Goal: Transaction & Acquisition: Purchase product/service

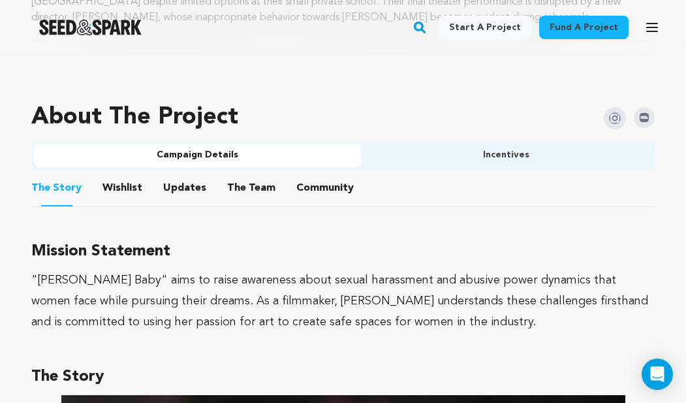
scroll to position [793, 0]
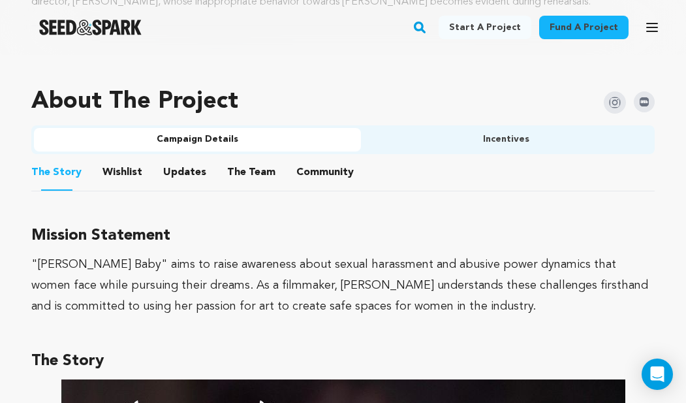
click at [199, 160] on li "Updates Updates" at bounding box center [184, 172] width 43 height 37
click at [198, 169] on span "Updates" at bounding box center [184, 172] width 43 height 16
click at [181, 164] on button "Updates" at bounding box center [184, 174] width 31 height 31
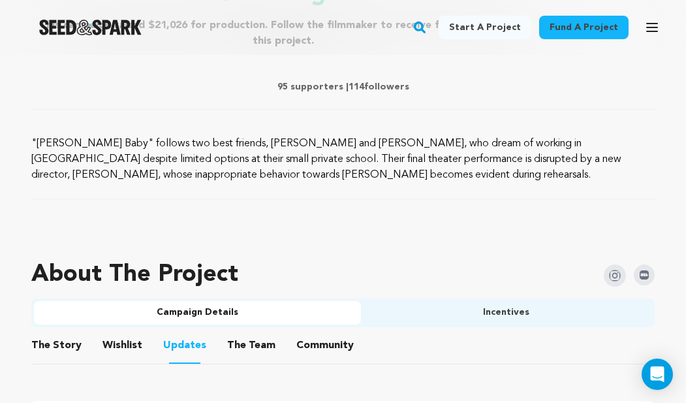
scroll to position [671, 0]
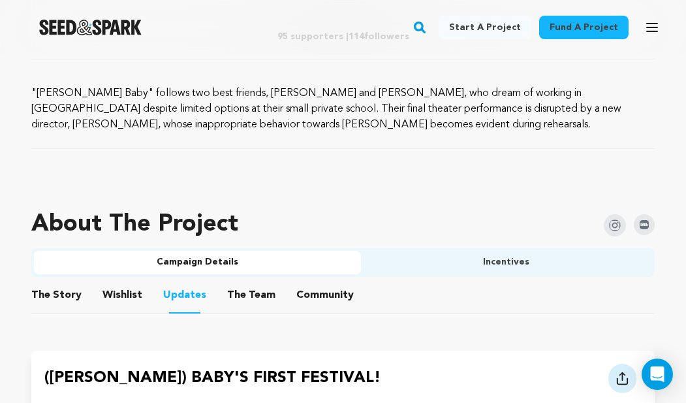
click at [478, 239] on div "About The Project" at bounding box center [342, 224] width 623 height 47
click at [458, 268] on button "Incentives" at bounding box center [507, 262] width 292 height 23
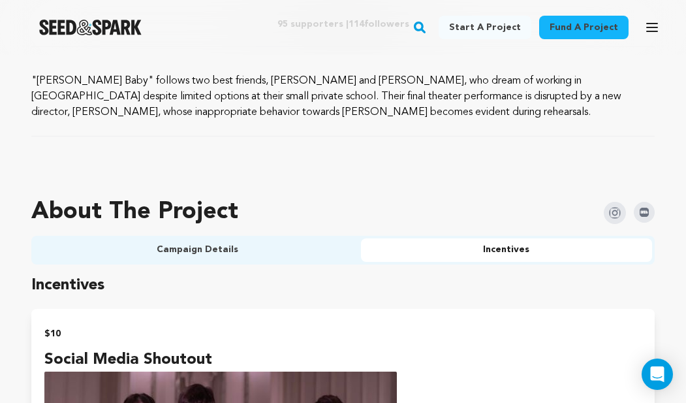
scroll to position [696, 0]
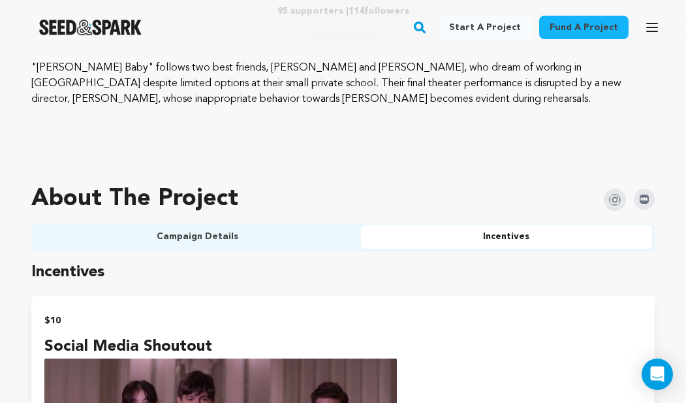
click at [326, 214] on div "About The Project" at bounding box center [342, 198] width 623 height 47
click at [307, 241] on button "Campaign Details" at bounding box center [197, 236] width 327 height 23
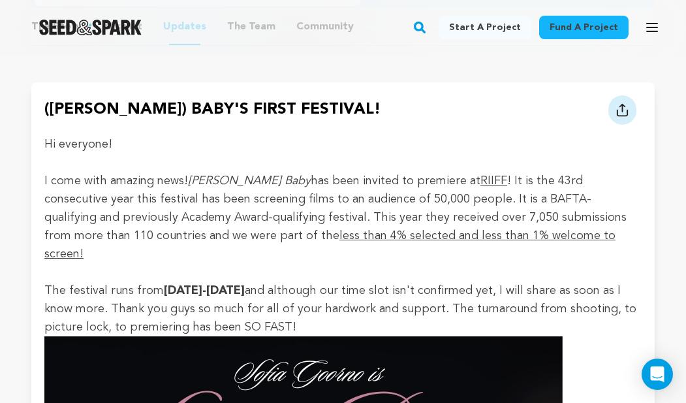
scroll to position [849, 0]
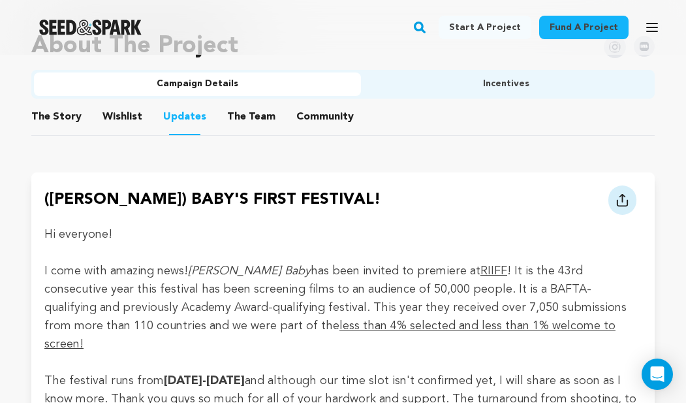
click at [298, 124] on li "Community Community" at bounding box center [324, 117] width 57 height 37
click at [312, 104] on button "Community" at bounding box center [324, 119] width 31 height 31
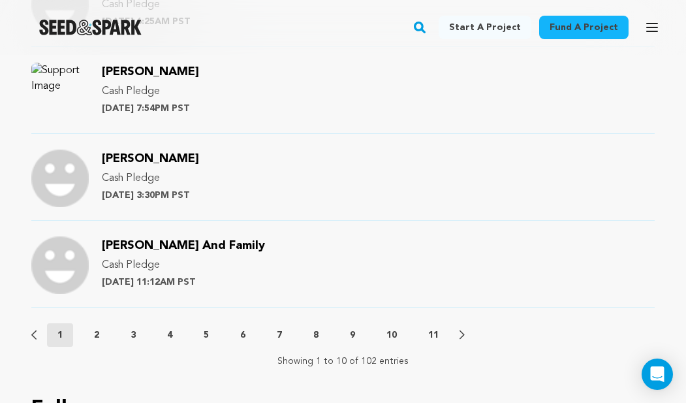
scroll to position [1597, 0]
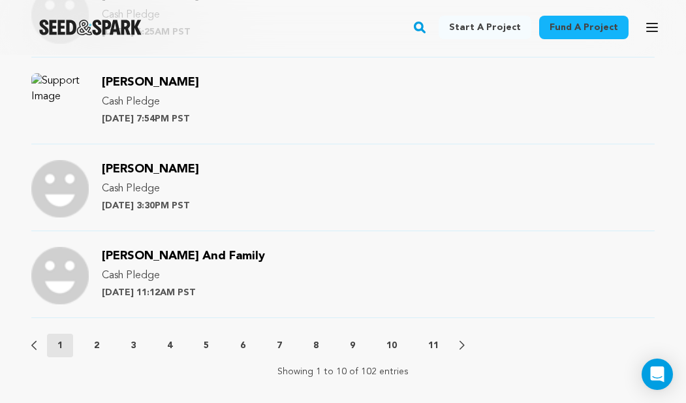
click at [91, 346] on button "2" at bounding box center [97, 345] width 26 height 13
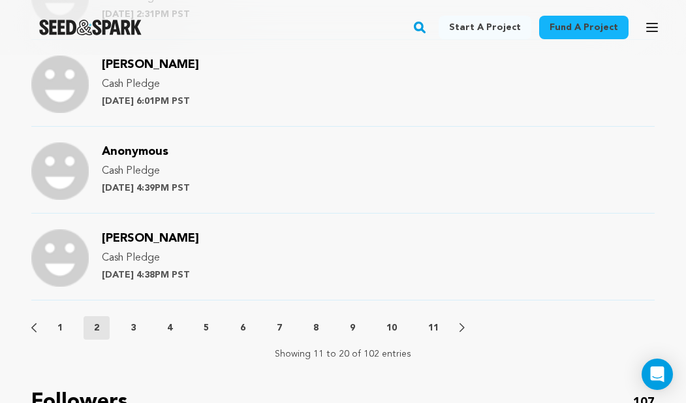
scroll to position [1617, 0]
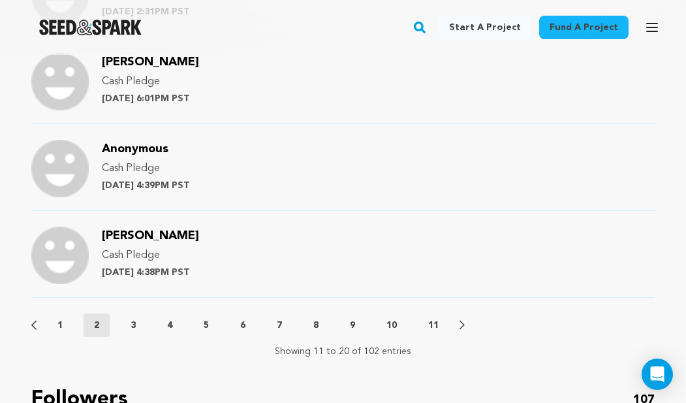
click at [132, 318] on p "3" at bounding box center [132, 324] width 5 height 13
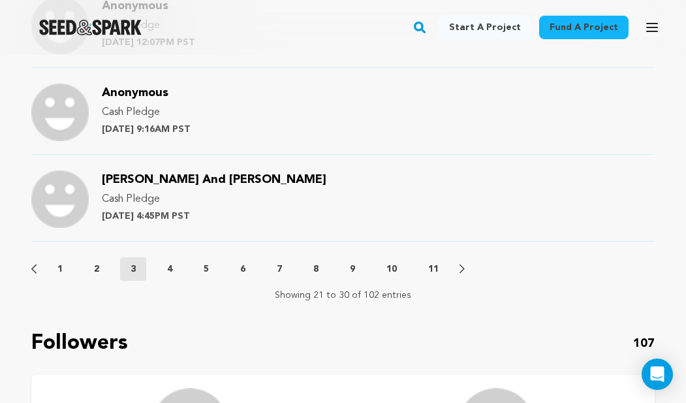
scroll to position [1704, 0]
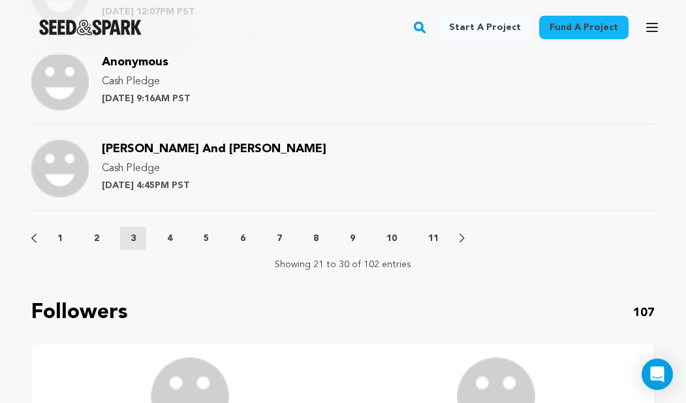
click at [170, 246] on div "Previous 1 2 3 4 5 6 7 8 9 10 11 Next" at bounding box center [342, 237] width 623 height 23
click at [170, 241] on p "4" at bounding box center [169, 238] width 5 height 13
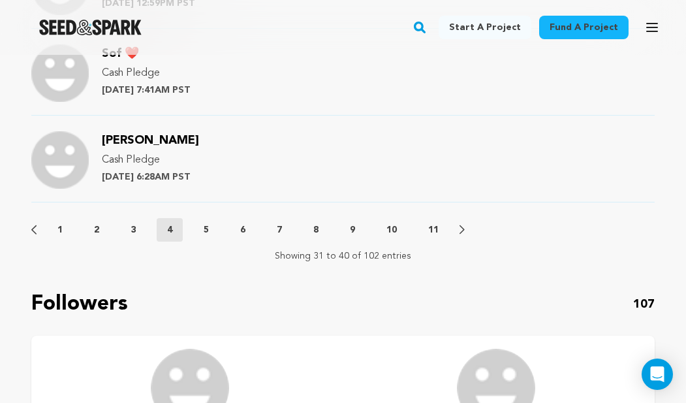
scroll to position [1713, 0]
click at [214, 230] on button "5" at bounding box center [206, 228] width 26 height 13
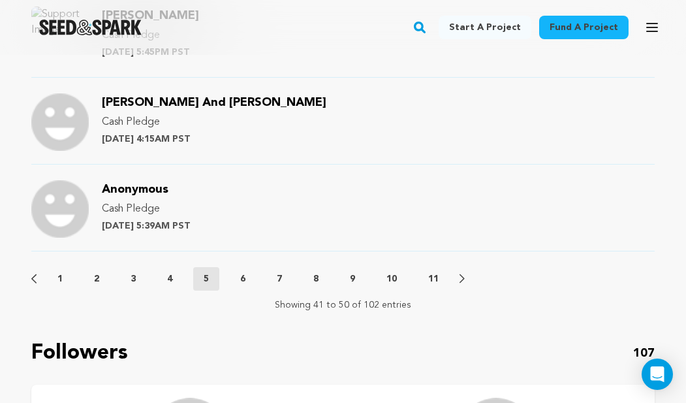
scroll to position [1682, 0]
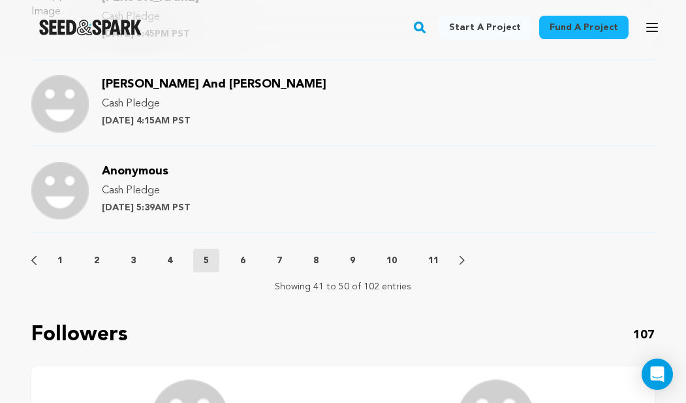
click at [239, 258] on button "6" at bounding box center [243, 260] width 26 height 13
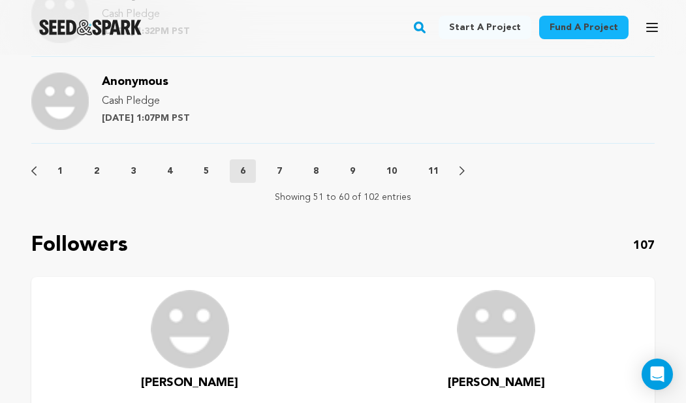
scroll to position [1749, 0]
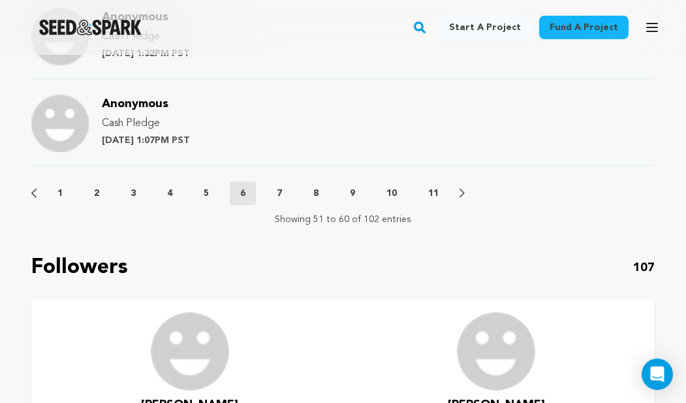
click at [279, 185] on div "Previous 1 2 3 4 5 6 7 8 9 10 11 Next" at bounding box center [342, 192] width 623 height 23
click at [279, 191] on p "7" at bounding box center [279, 193] width 5 height 13
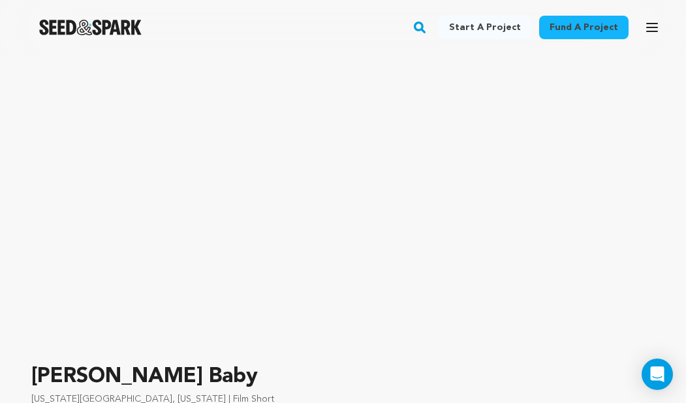
scroll to position [0, 0]
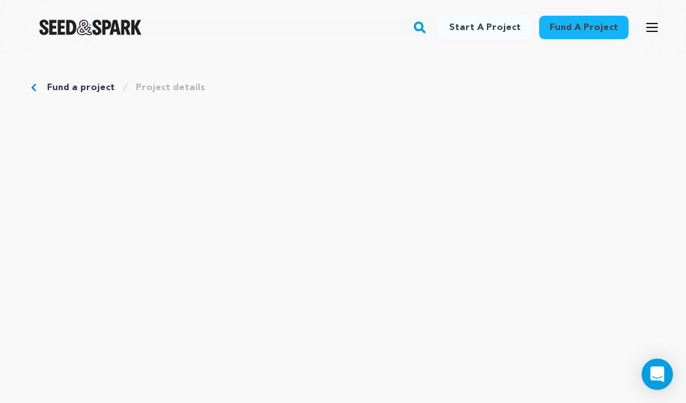
click at [143, 44] on div "Fund a project Start a project Search" at bounding box center [343, 27] width 686 height 55
click at [142, 44] on div at bounding box center [90, 27] width 181 height 34
click at [129, 29] on img "Seed&Spark Homepage" at bounding box center [90, 28] width 102 height 16
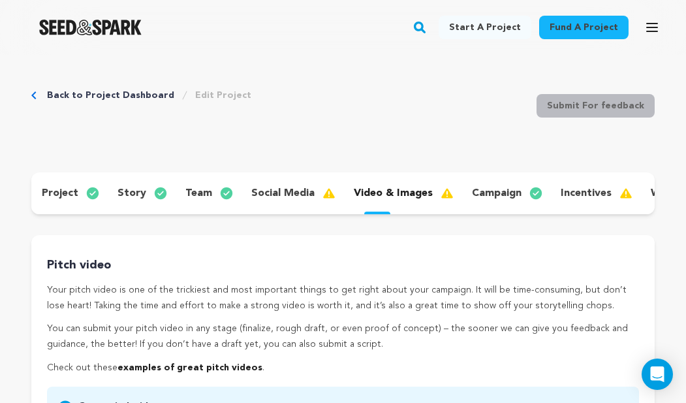
scroll to position [106, 0]
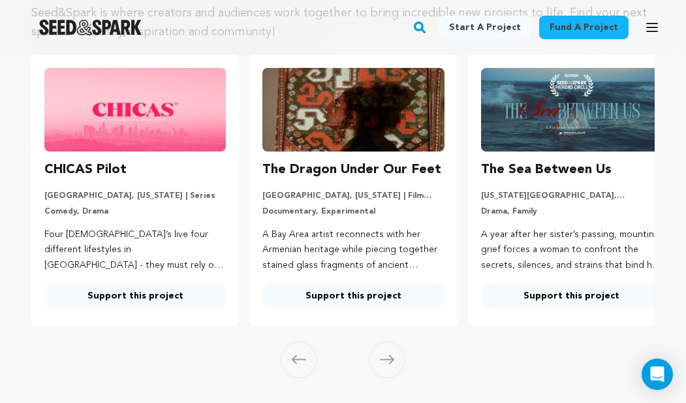
scroll to position [219, 0]
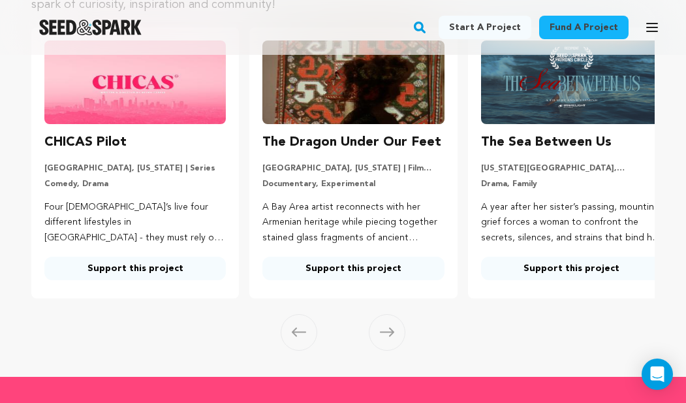
click at [123, 90] on img at bounding box center [134, 82] width 181 height 84
click at [106, 136] on h3 "CHICAS Pilot" at bounding box center [85, 142] width 82 height 21
click at [117, 198] on div "CHICAS Pilot Los Angeles, California | Series Comedy, Drama Four Latina’s live …" at bounding box center [134, 206] width 181 height 148
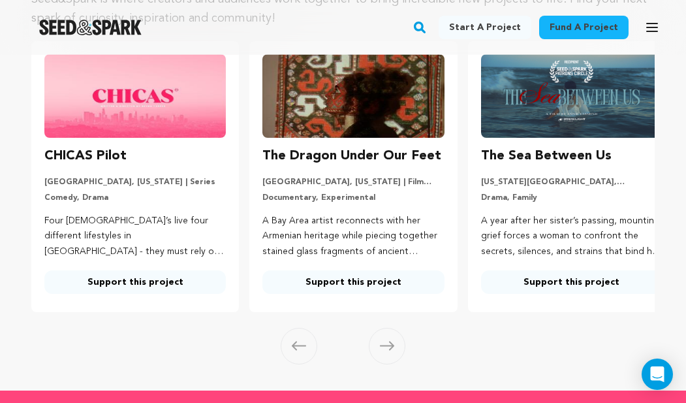
scroll to position [189, 0]
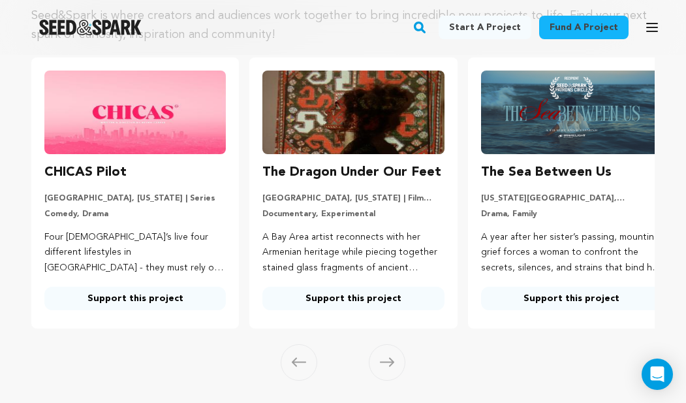
click at [127, 284] on div "CHICAS Pilot Los Angeles, California | Series Comedy, Drama Four Latina’s live …" at bounding box center [134, 236] width 181 height 148
click at [130, 287] on link "Support this project" at bounding box center [134, 297] width 181 height 23
click at [131, 292] on link "Support this project" at bounding box center [134, 297] width 181 height 23
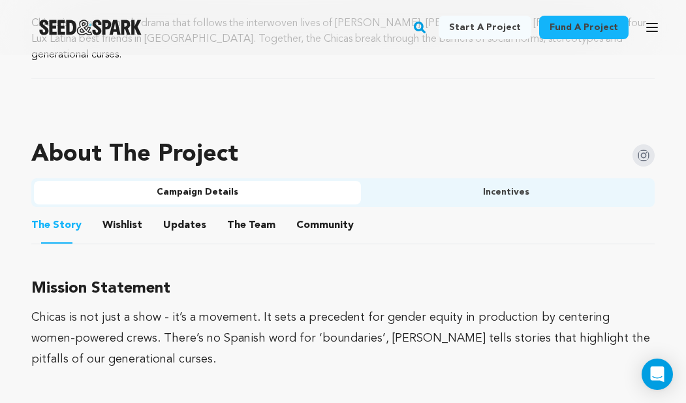
scroll to position [784, 0]
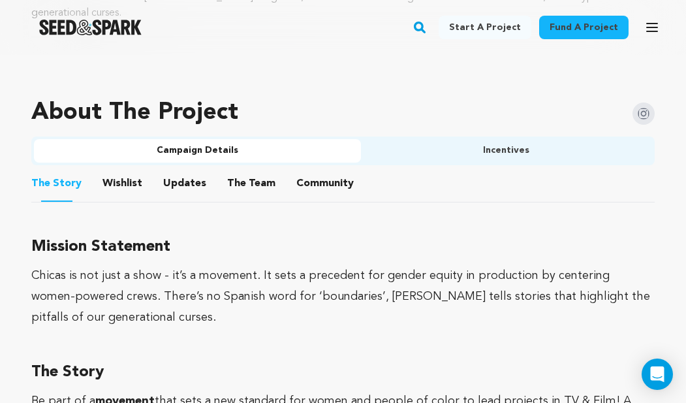
click at [312, 170] on button "Community" at bounding box center [324, 185] width 31 height 31
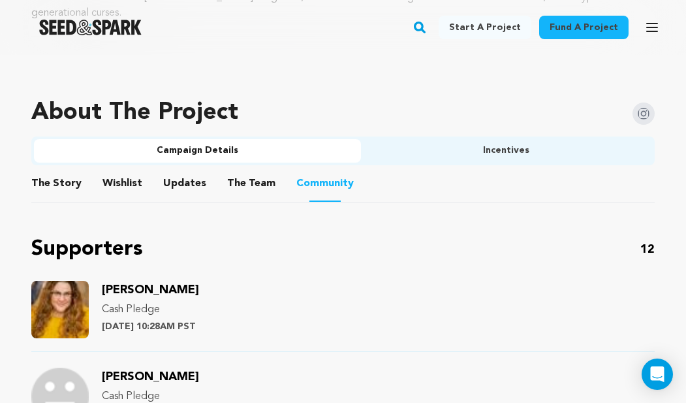
click at [466, 139] on button "Incentives" at bounding box center [507, 150] width 292 height 23
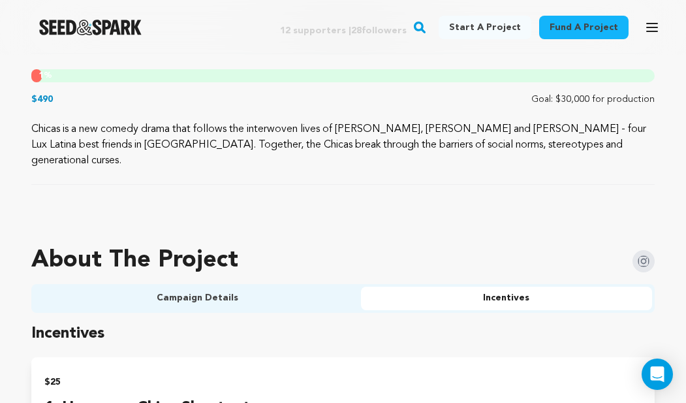
scroll to position [825, 0]
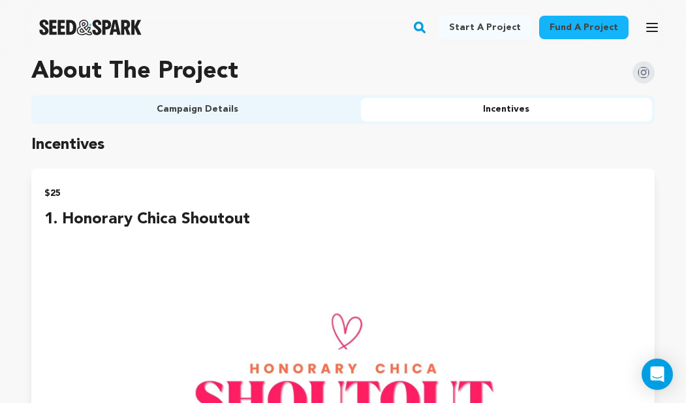
click at [220, 59] on h1 "About The Project" at bounding box center [134, 72] width 207 height 26
click at [217, 98] on button "Campaign Details" at bounding box center [197, 109] width 327 height 23
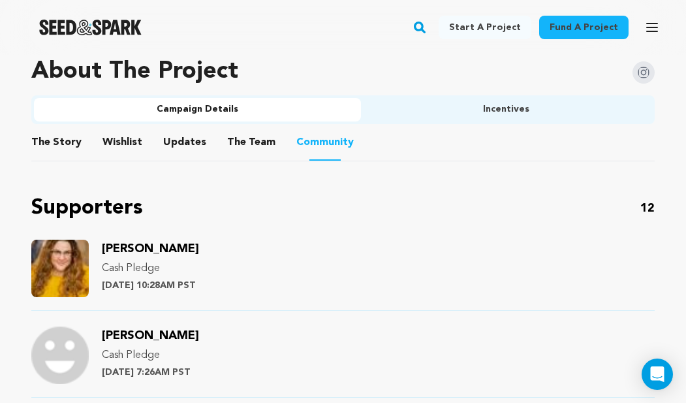
click at [69, 129] on button "The Story" at bounding box center [56, 144] width 31 height 31
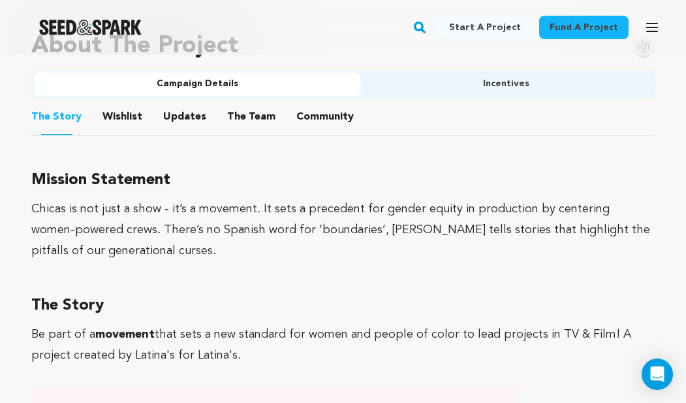
scroll to position [772, 0]
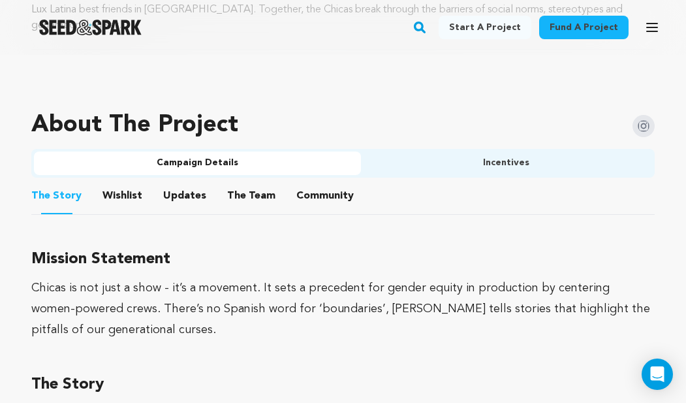
click at [220, 177] on ul "The Story The Story Wishlist Wishlist Updates Updates The Team The Team Communi…" at bounding box center [342, 195] width 623 height 37
click at [241, 183] on button "The Team" at bounding box center [251, 198] width 31 height 31
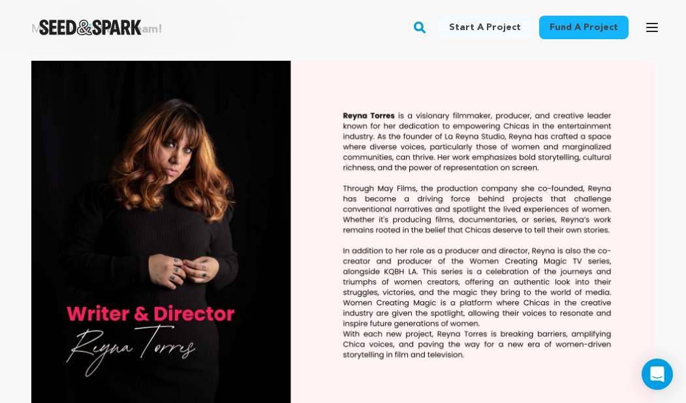
scroll to position [1272, 0]
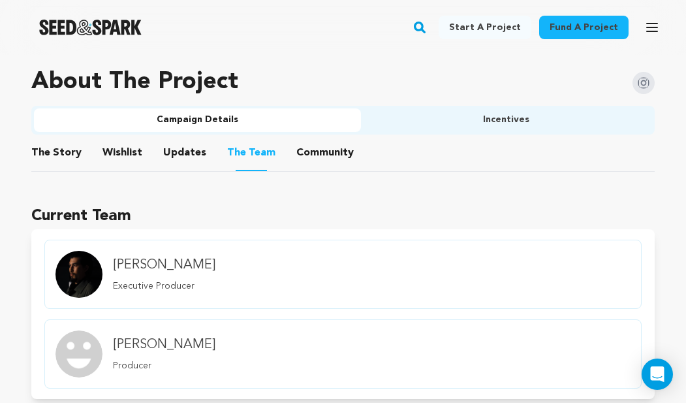
scroll to position [770, 0]
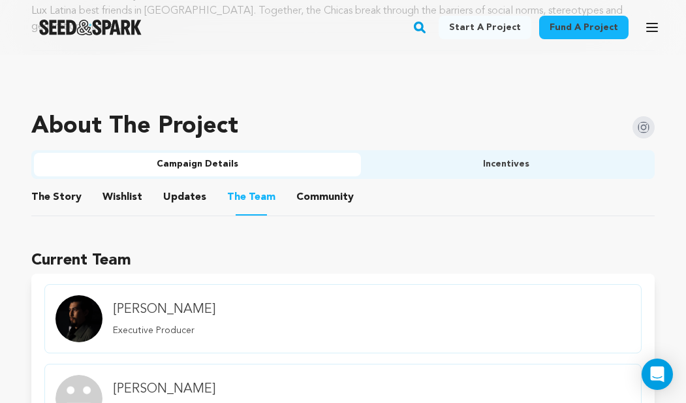
click at [296, 192] on li "Community Community" at bounding box center [324, 197] width 57 height 37
click at [297, 189] on span "Community" at bounding box center [324, 197] width 57 height 16
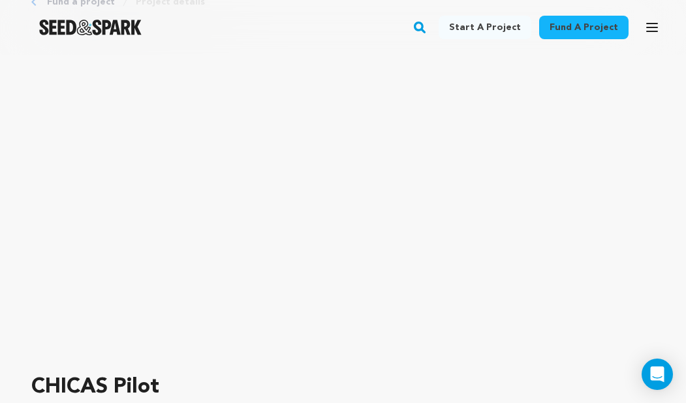
scroll to position [0, 0]
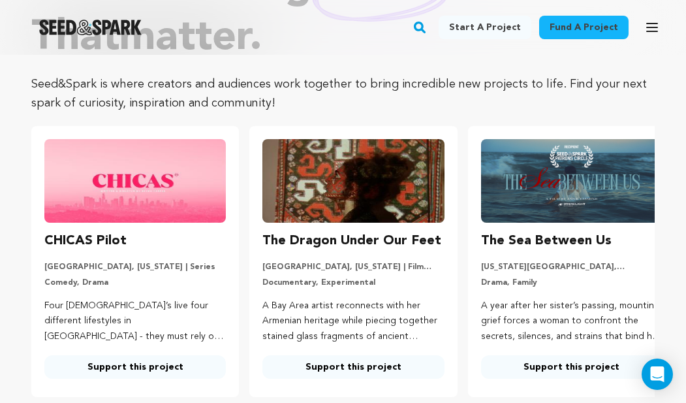
scroll to position [131, 0]
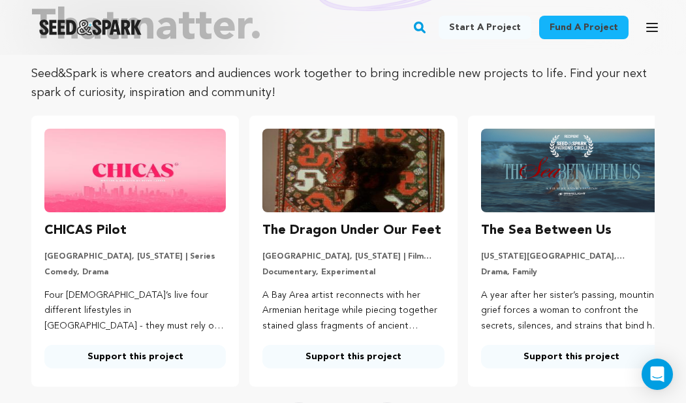
click at [343, 206] on img at bounding box center [352, 171] width 181 height 84
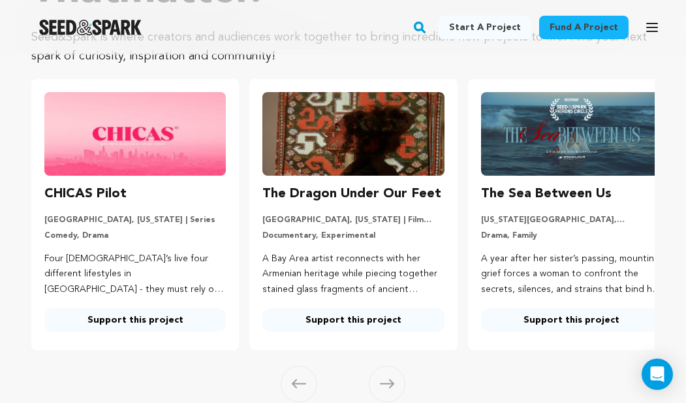
click at [547, 313] on link "Support this project" at bounding box center [571, 319] width 181 height 23
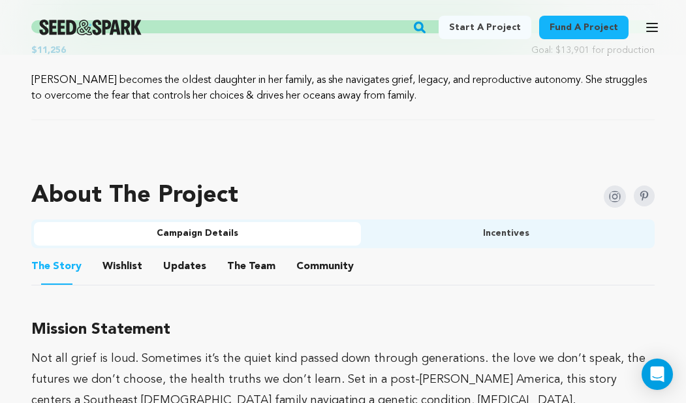
scroll to position [740, 0]
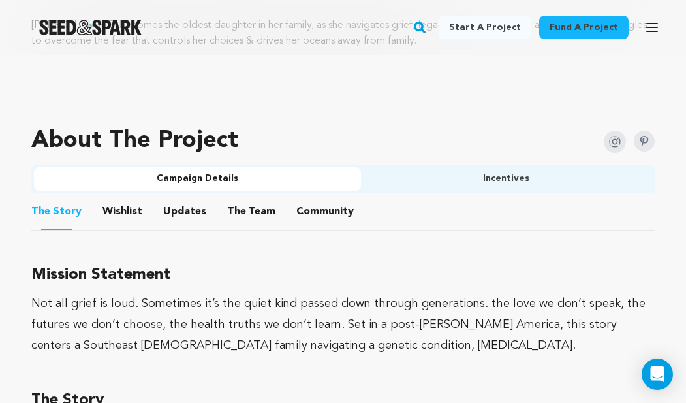
click at [506, 170] on button "Incentives" at bounding box center [507, 178] width 292 height 23
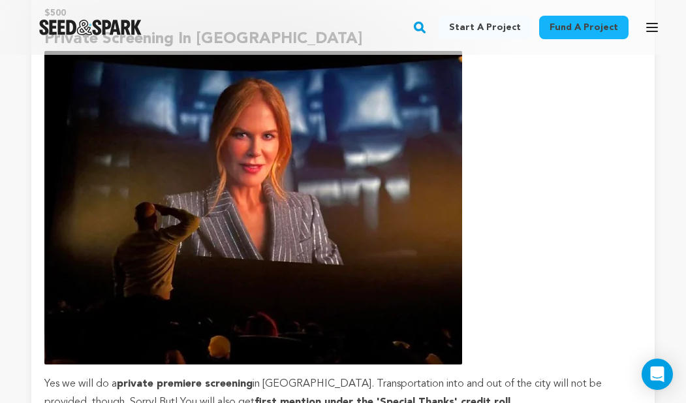
scroll to position [0, 0]
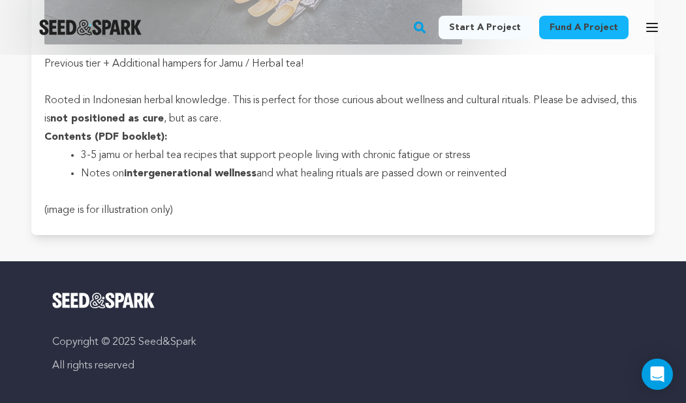
scroll to position [3852, 0]
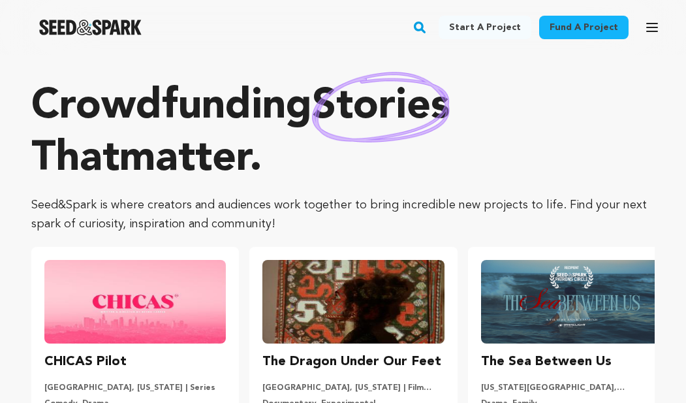
scroll to position [168, 0]
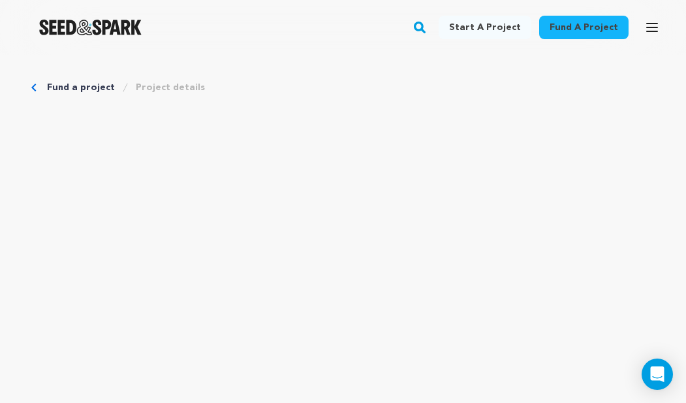
scroll to position [532, 0]
click at [67, 27] on img "Seed&Spark Homepage" at bounding box center [90, 28] width 102 height 16
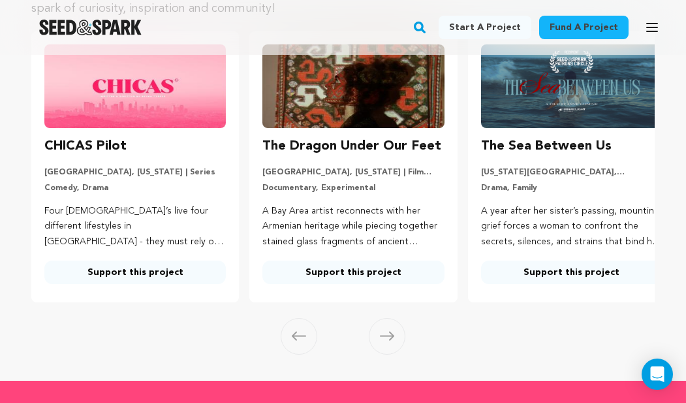
scroll to position [306, 0]
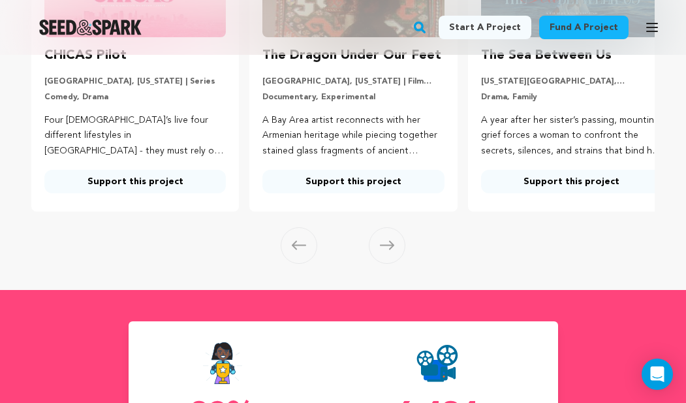
click at [379, 228] on button "Skip to next slide page" at bounding box center [387, 245] width 37 height 37
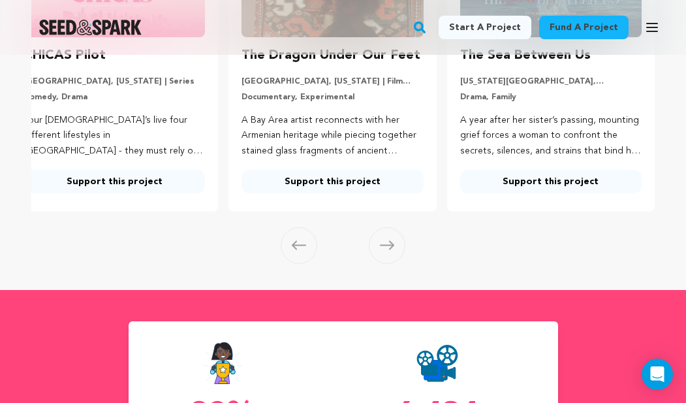
click at [380, 245] on icon at bounding box center [387, 245] width 14 height 9
click at [382, 247] on icon at bounding box center [387, 245] width 14 height 10
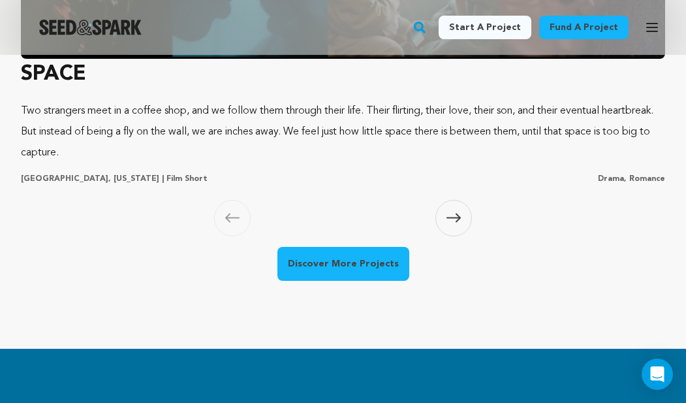
scroll to position [1190, 0]
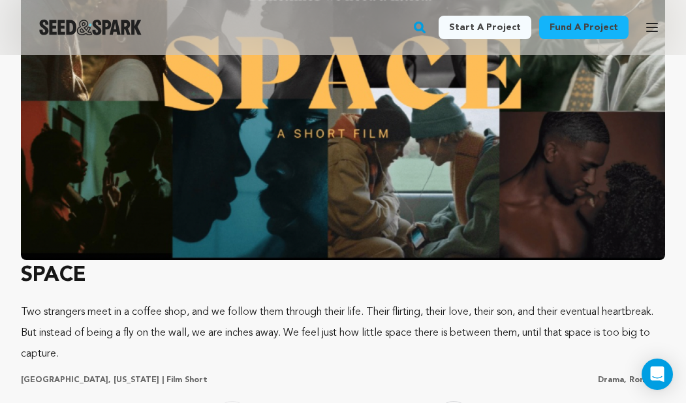
click at [260, 123] on img at bounding box center [343, 83] width 644 height 352
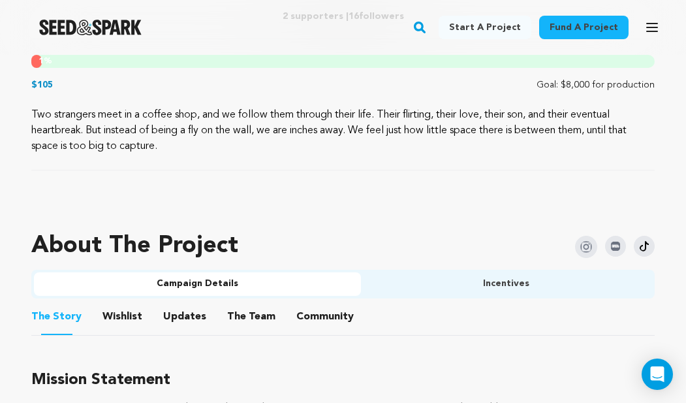
scroll to position [696, 0]
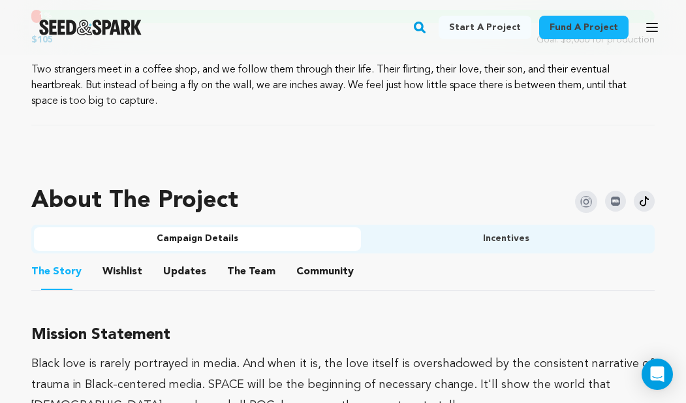
click at [442, 237] on button "Incentives" at bounding box center [507, 238] width 292 height 23
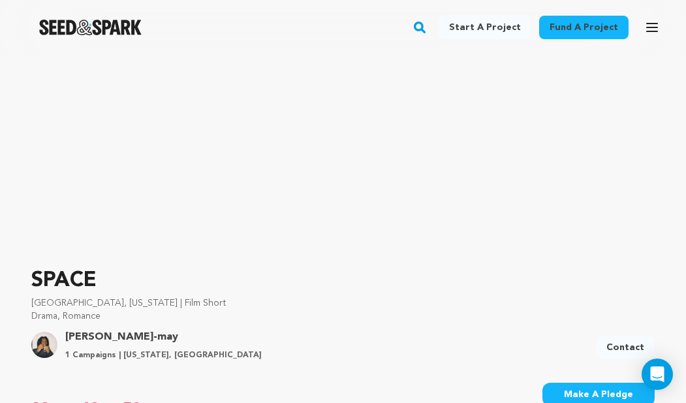
scroll to position [0, 0]
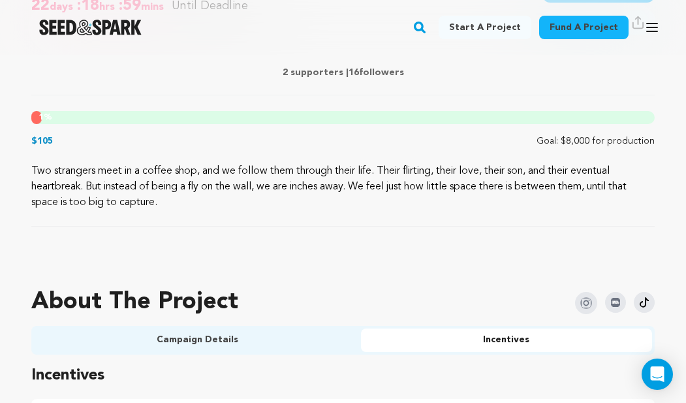
click at [186, 336] on button "Campaign Details" at bounding box center [197, 339] width 327 height 23
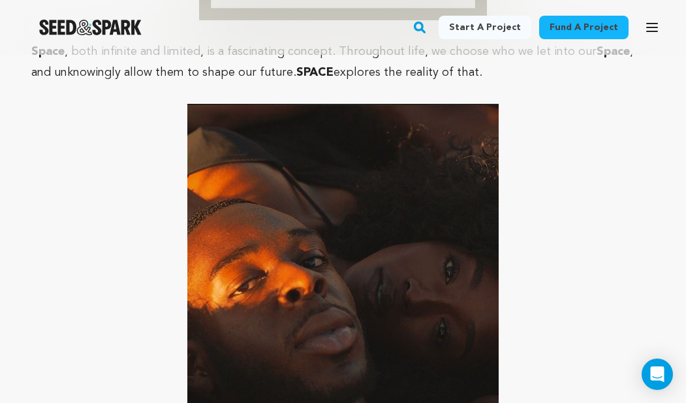
scroll to position [1576, 0]
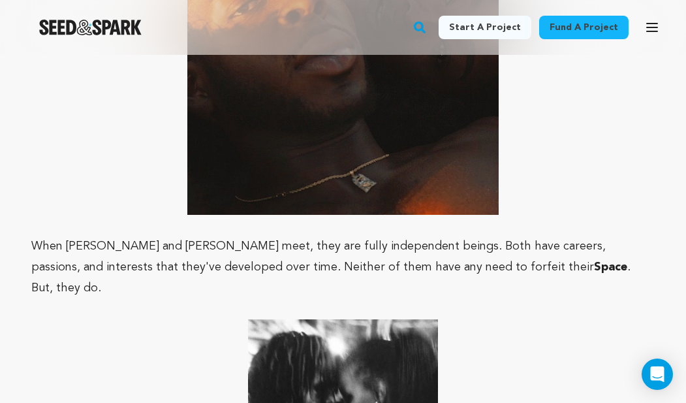
click at [104, 38] on div at bounding box center [90, 27] width 181 height 34
click at [104, 36] on div at bounding box center [90, 27] width 181 height 34
click at [106, 28] on img "Seed&Spark Homepage" at bounding box center [90, 28] width 102 height 16
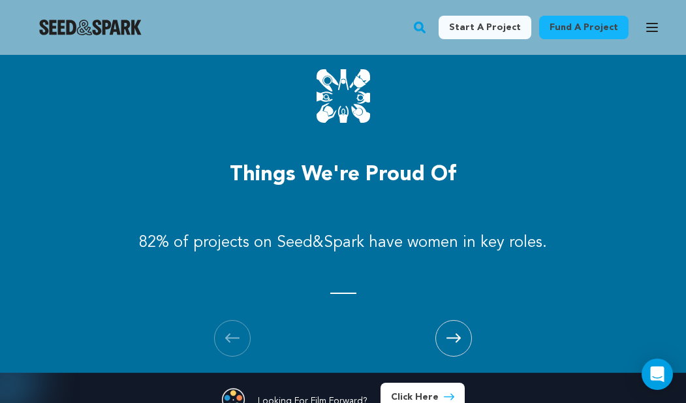
scroll to position [1557, 0]
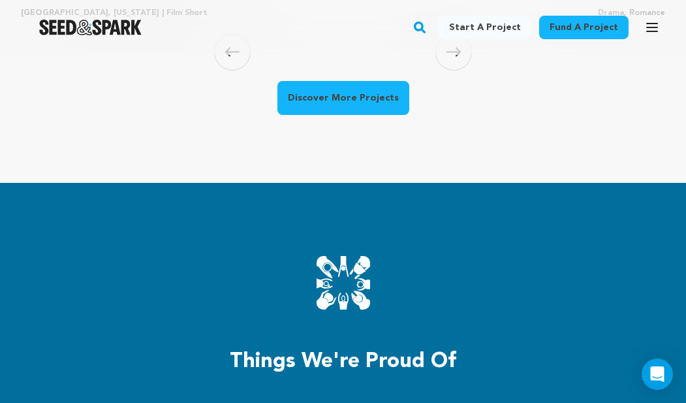
click at [363, 106] on link "Discover More Projects" at bounding box center [343, 98] width 132 height 34
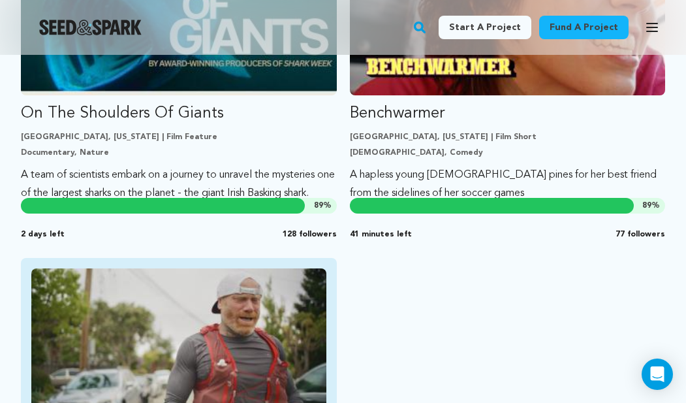
scroll to position [1202, 0]
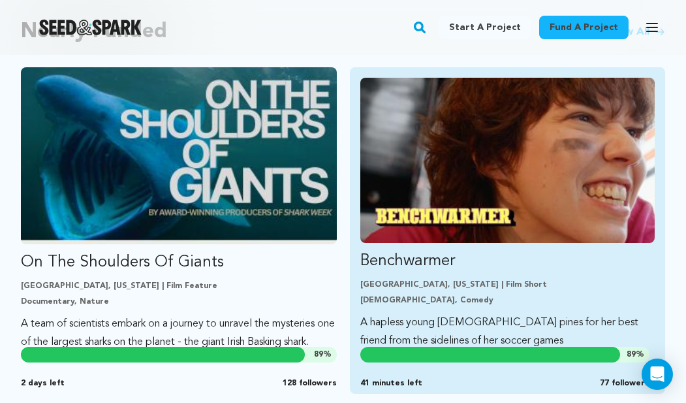
click at [475, 131] on img "Fund Benchwarmer" at bounding box center [507, 160] width 295 height 165
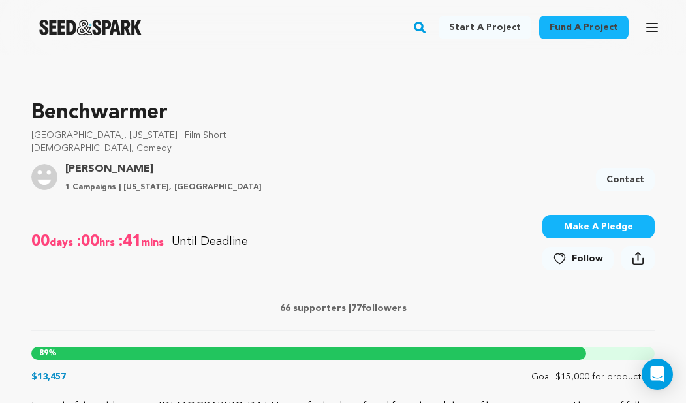
scroll to position [682, 0]
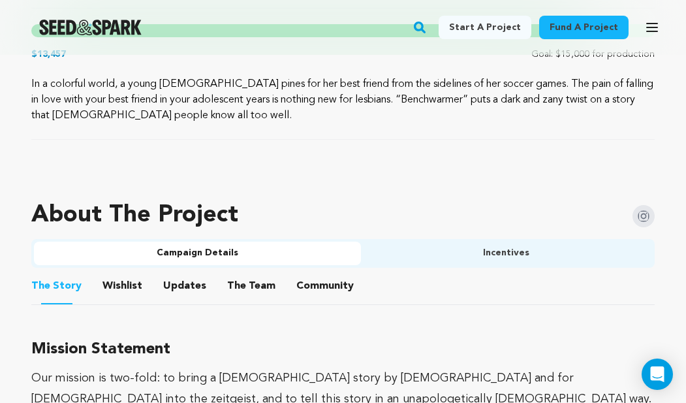
click at [433, 239] on ul "Campaign Details Incentives" at bounding box center [342, 253] width 623 height 29
click at [429, 245] on button "Incentives" at bounding box center [507, 252] width 292 height 23
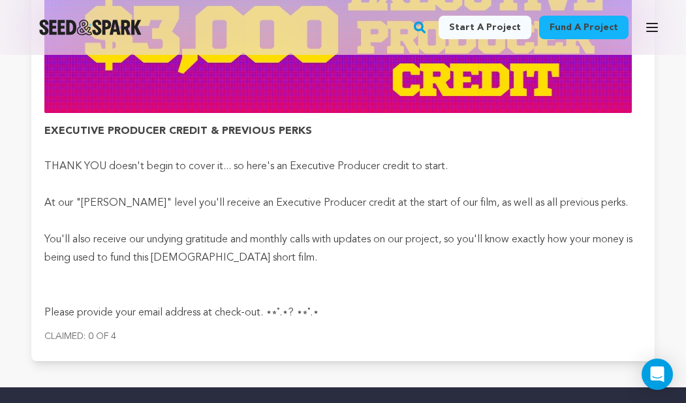
scroll to position [0, 0]
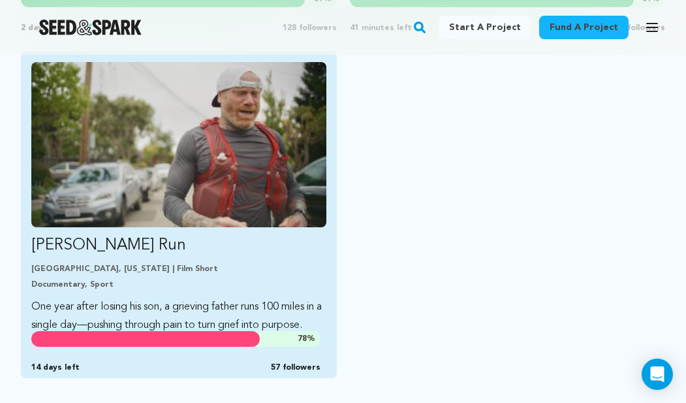
scroll to position [1568, 0]
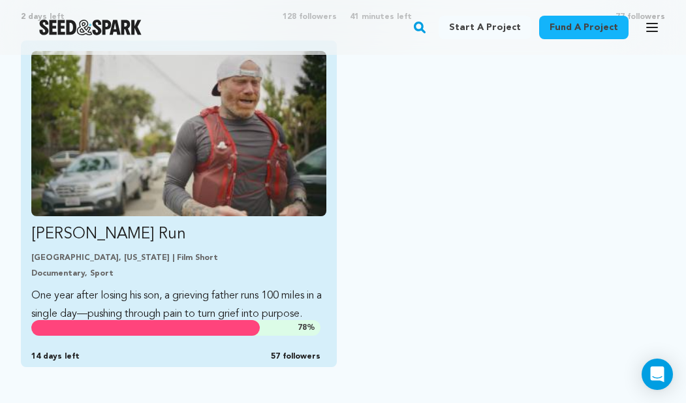
click at [229, 224] on p "[PERSON_NAME] Run" at bounding box center [178, 234] width 295 height 21
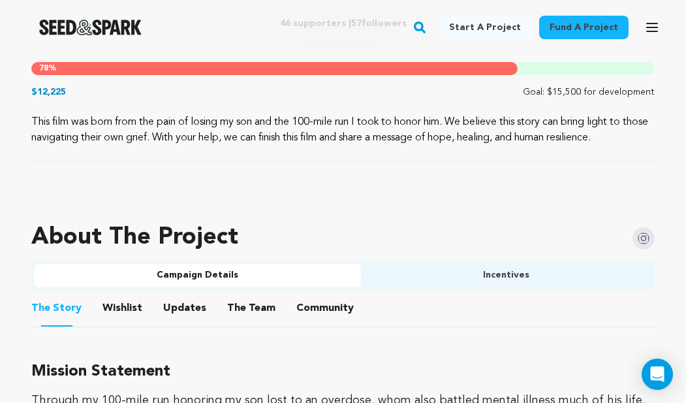
scroll to position [655, 0]
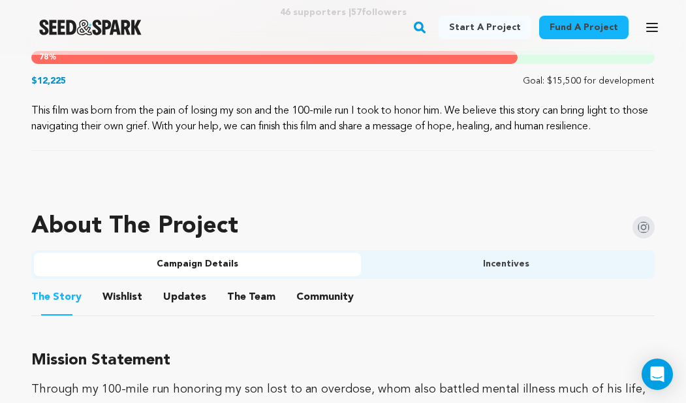
click at [415, 252] on button "Incentives" at bounding box center [507, 263] width 292 height 23
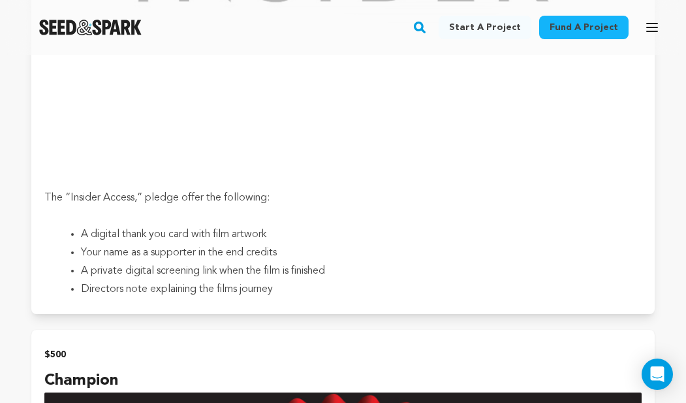
scroll to position [1872, 0]
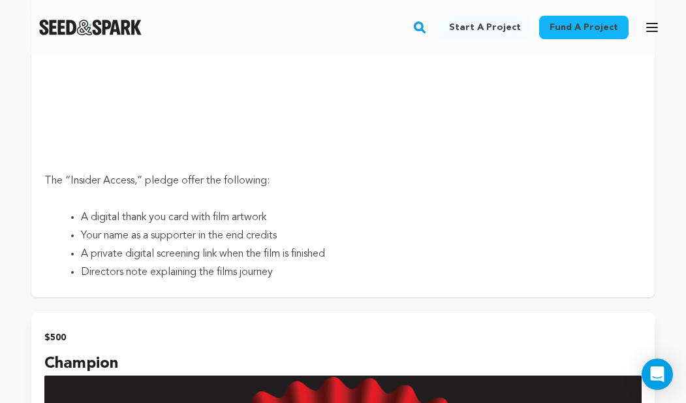
click at [268, 246] on li "A private digital screening link when the film is finished" at bounding box center [353, 254] width 545 height 18
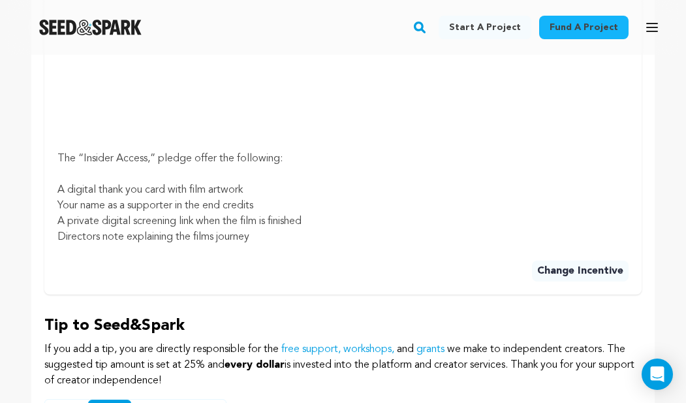
scroll to position [1014, 0]
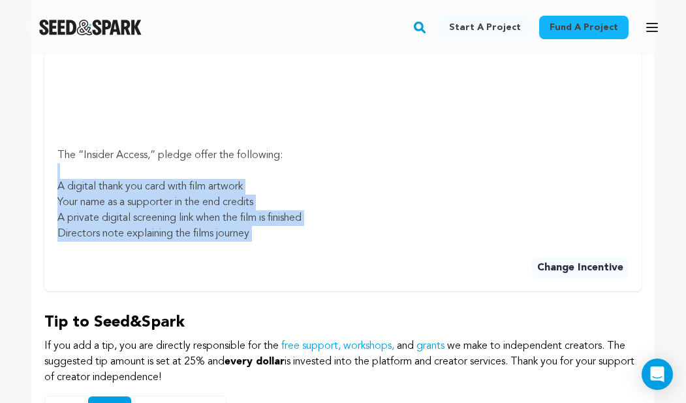
drag, startPoint x: 262, startPoint y: 258, endPoint x: 78, endPoint y: 194, distance: 195.4
copy div "A digital thank you card with film artwork Your name as a supporter in the end …"
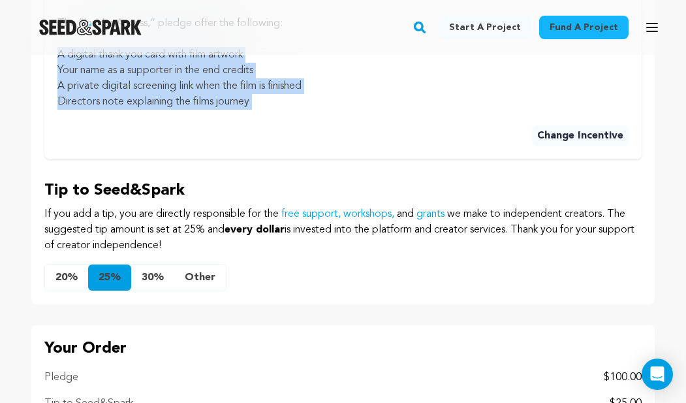
scroll to position [0, 0]
